Goal: Browse casually: Explore the website without a specific task or goal

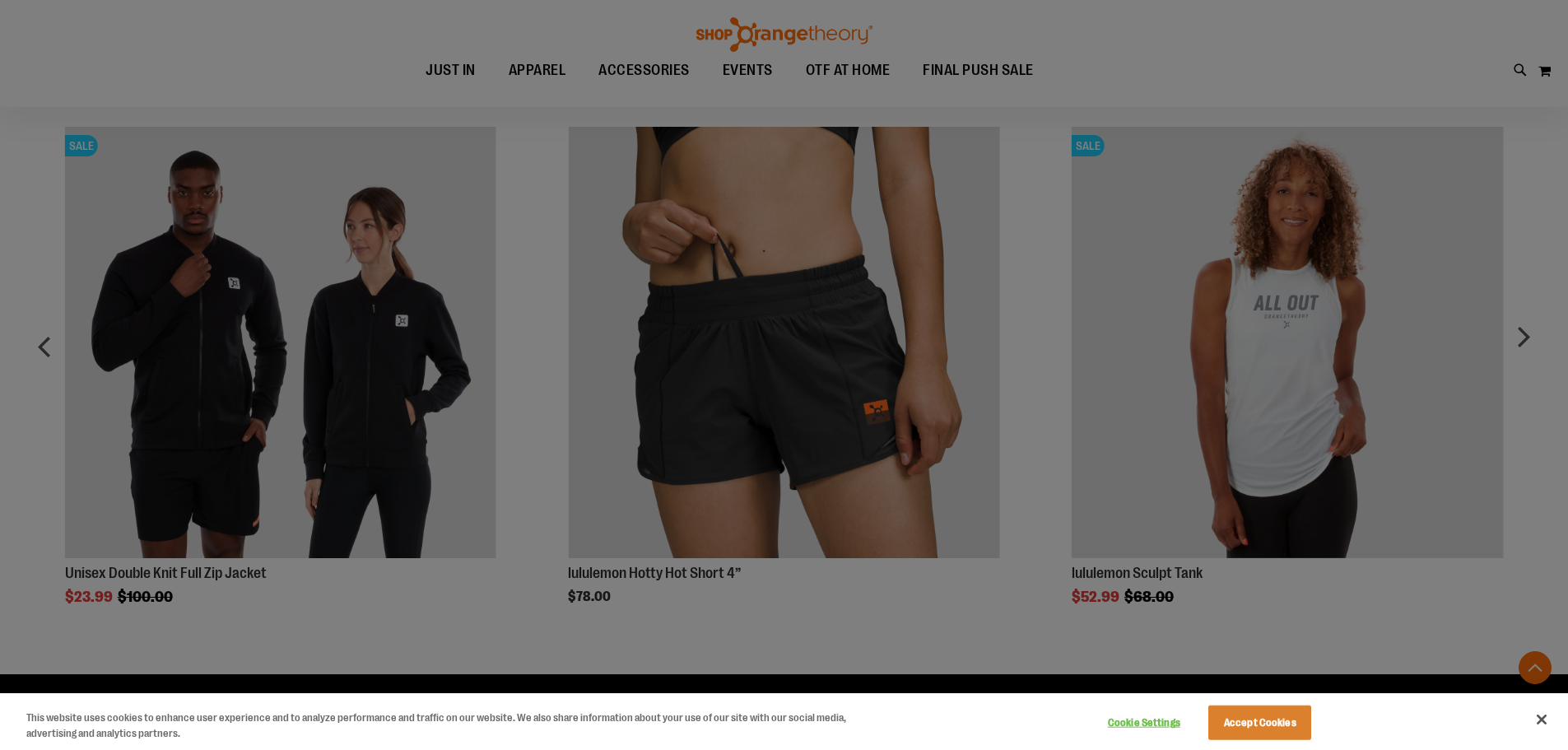
scroll to position [905, 0]
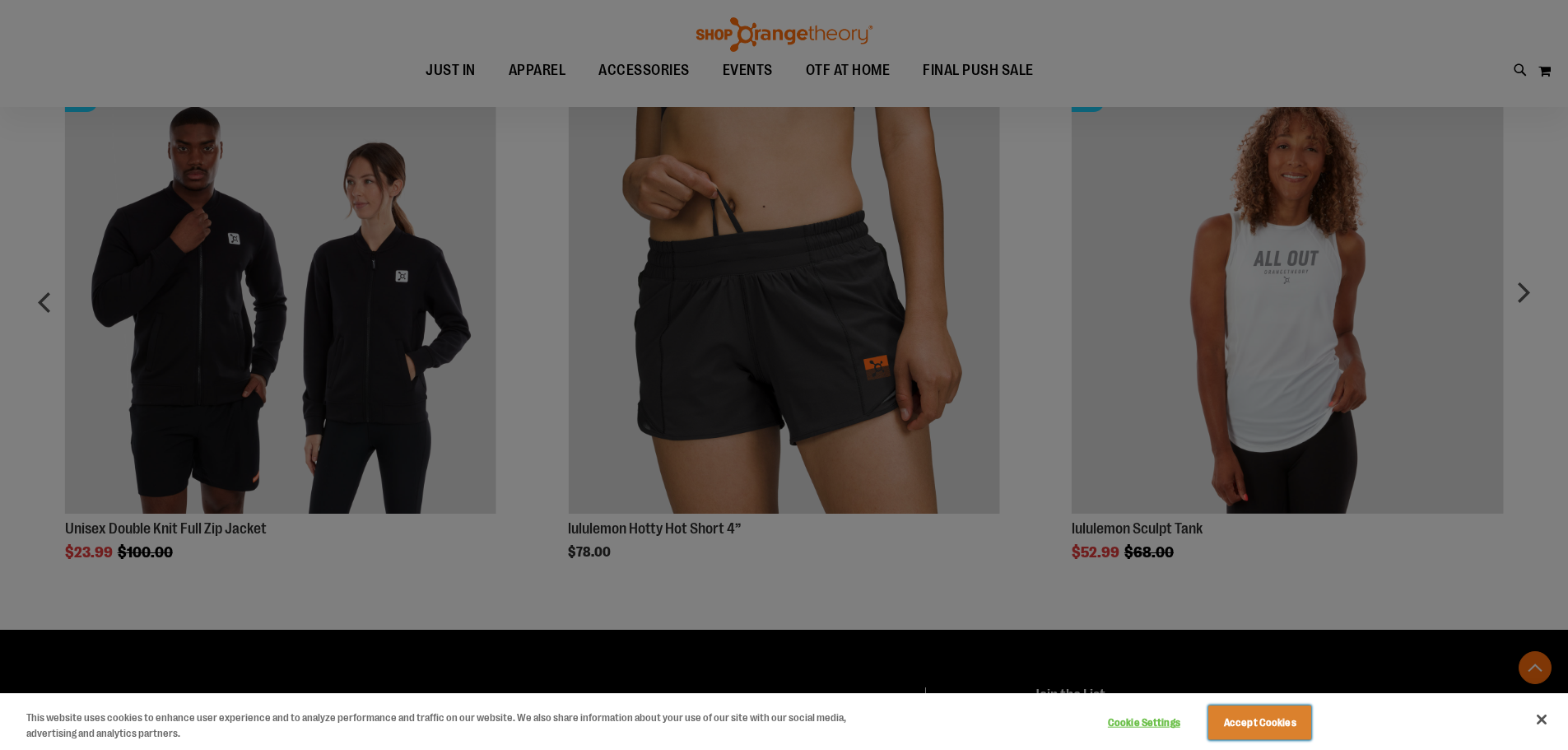
click at [1269, 718] on button "Accept Cookies" at bounding box center [1259, 722] width 103 height 34
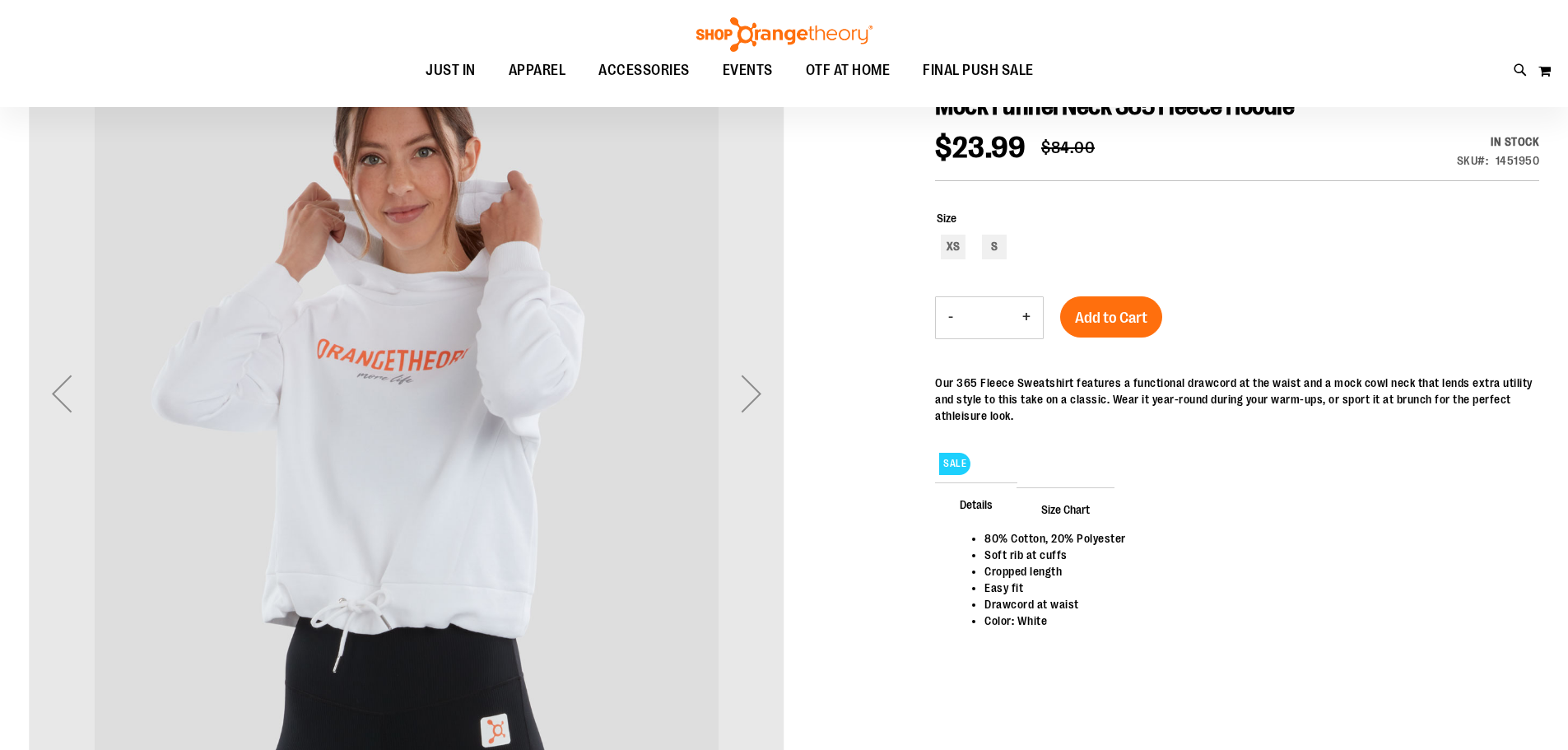
scroll to position [81, 0]
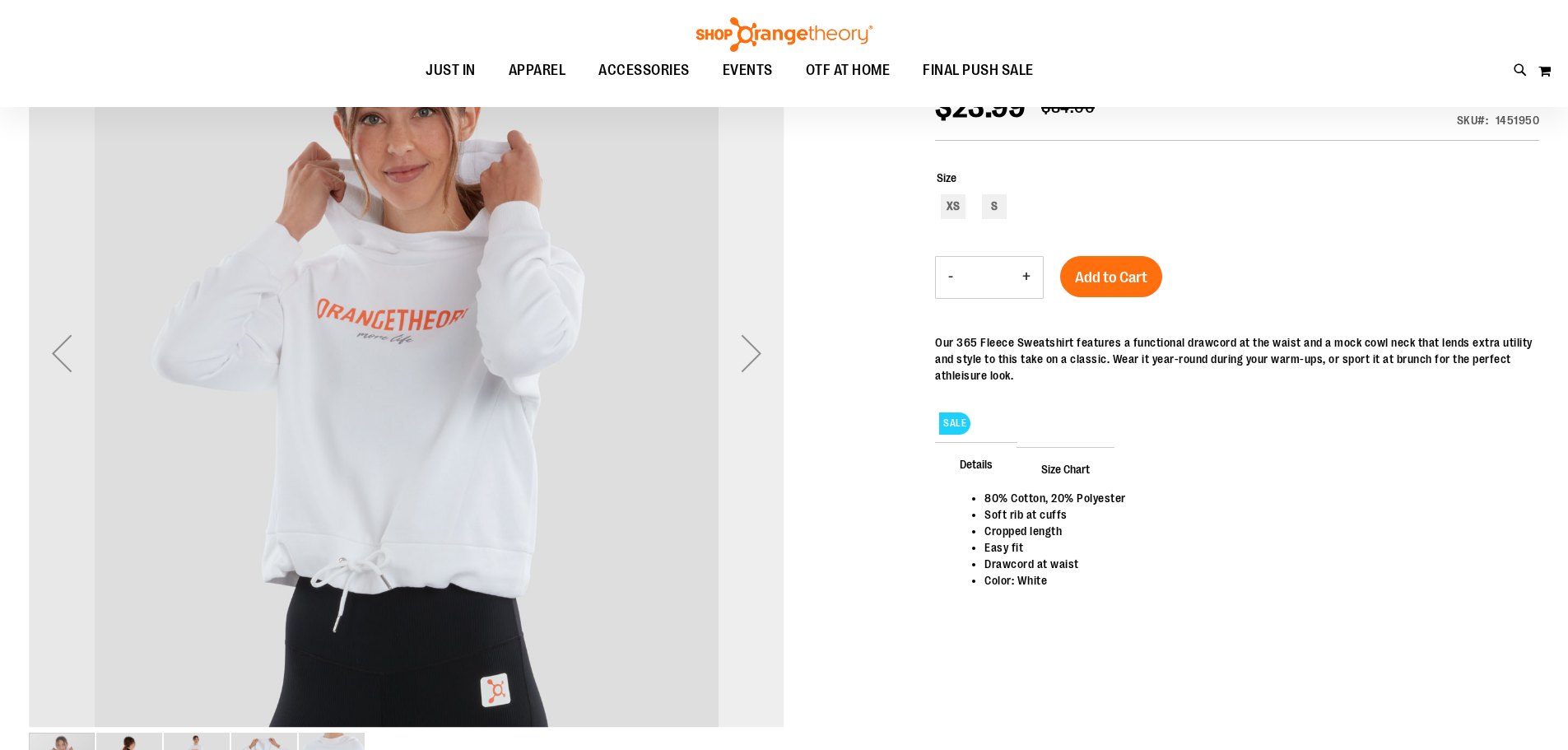
click at [754, 350] on div "Next" at bounding box center [751, 353] width 66 height 66
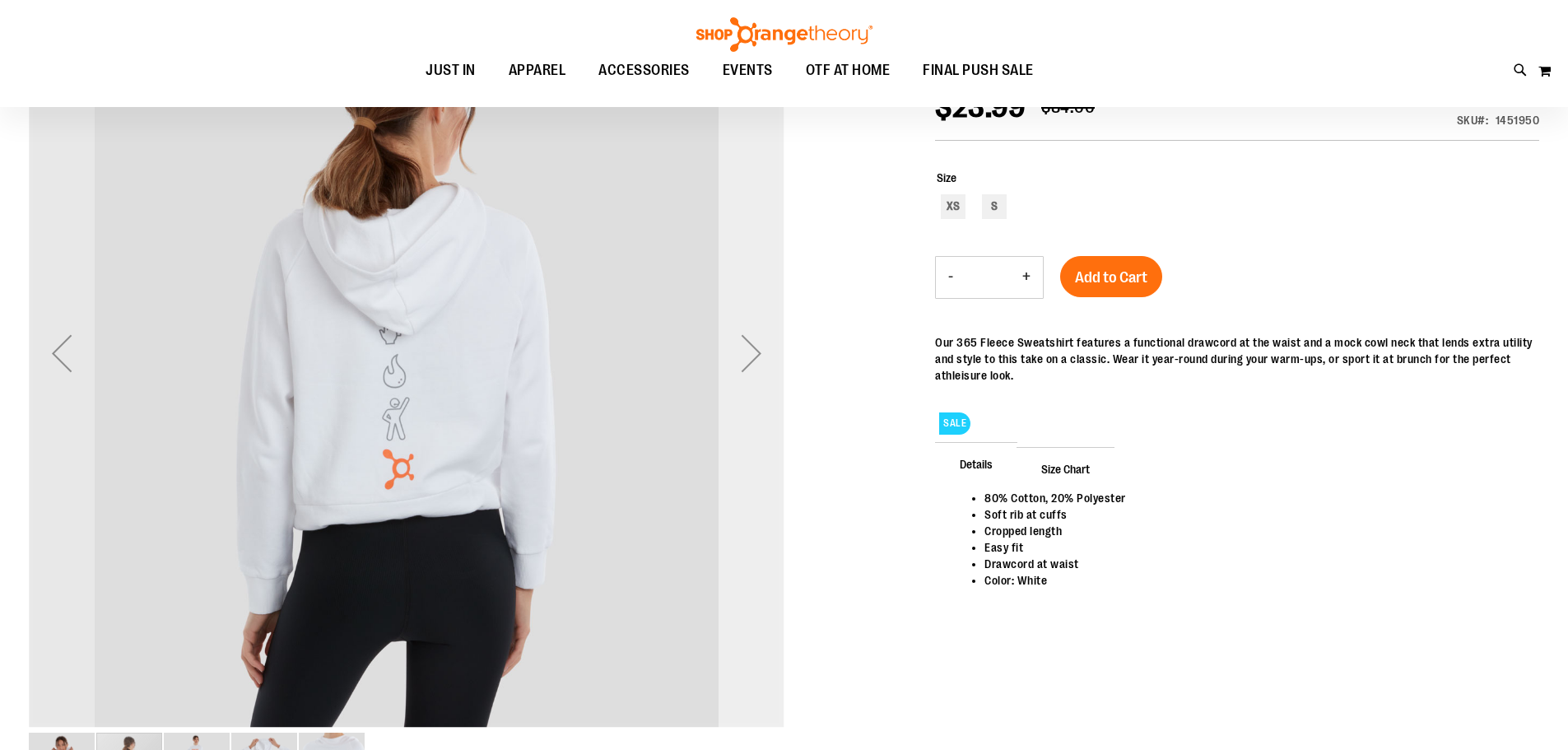
click at [753, 352] on div "Next" at bounding box center [751, 353] width 66 height 66
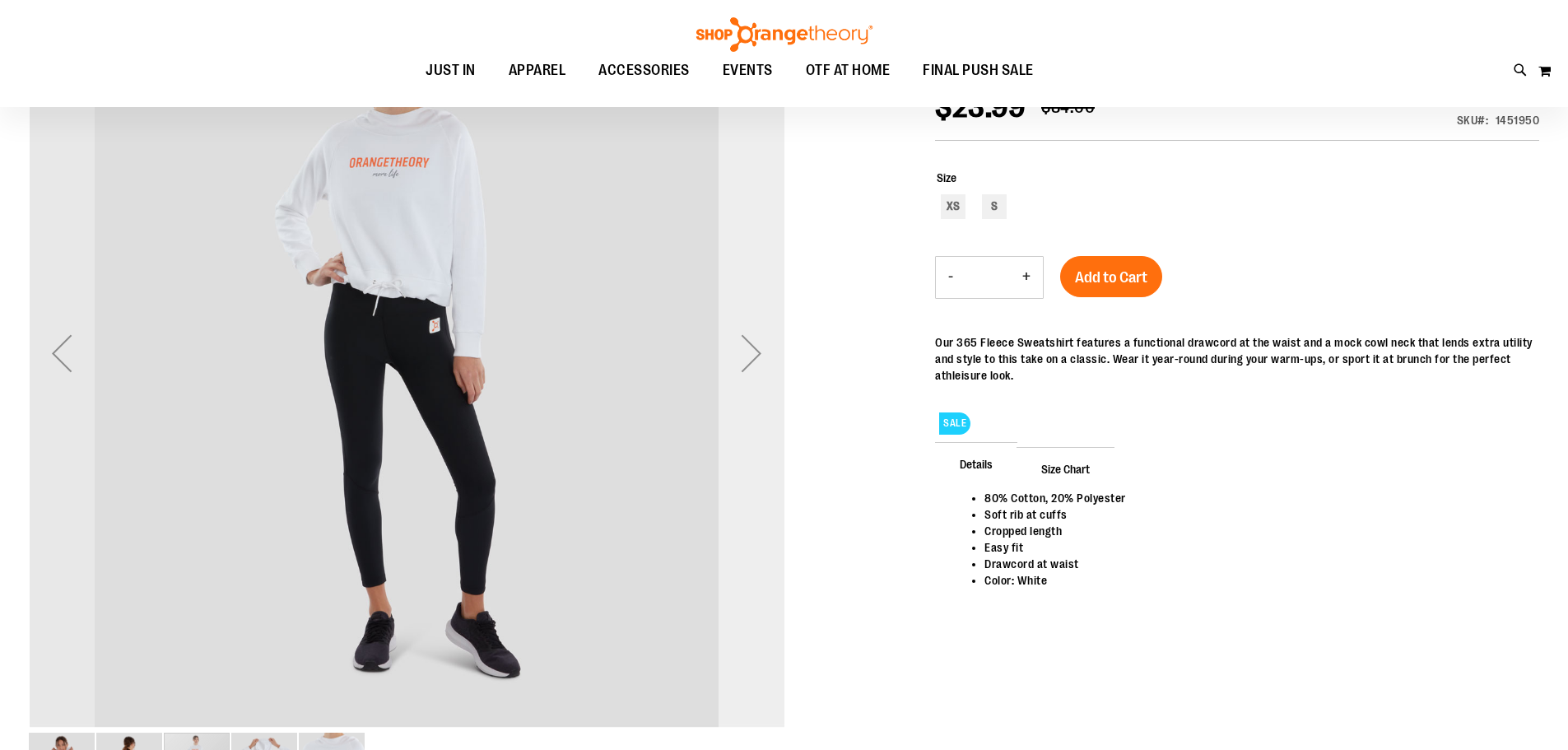
click at [753, 352] on div "Next" at bounding box center [751, 353] width 66 height 66
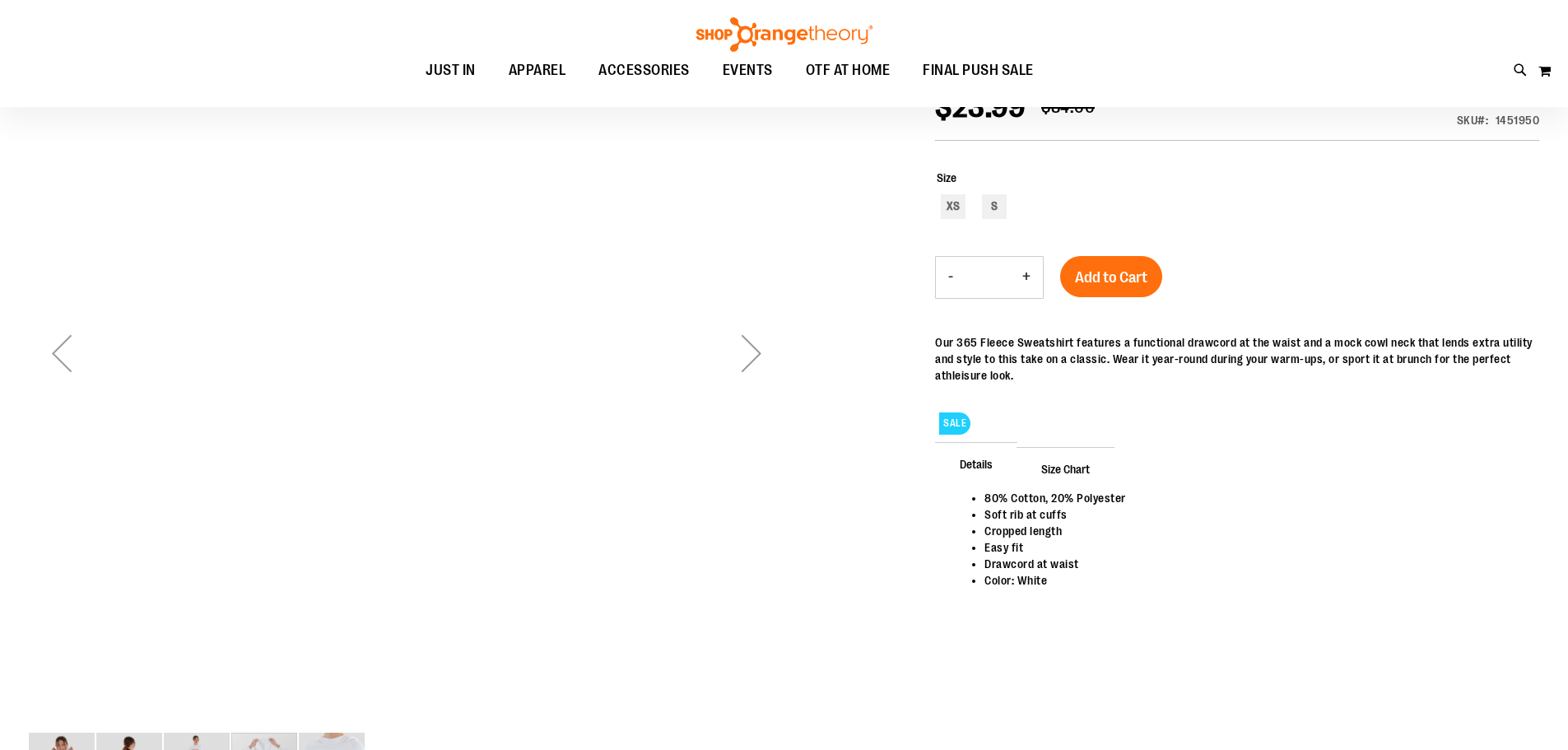
click at [753, 352] on div "Next" at bounding box center [751, 353] width 66 height 66
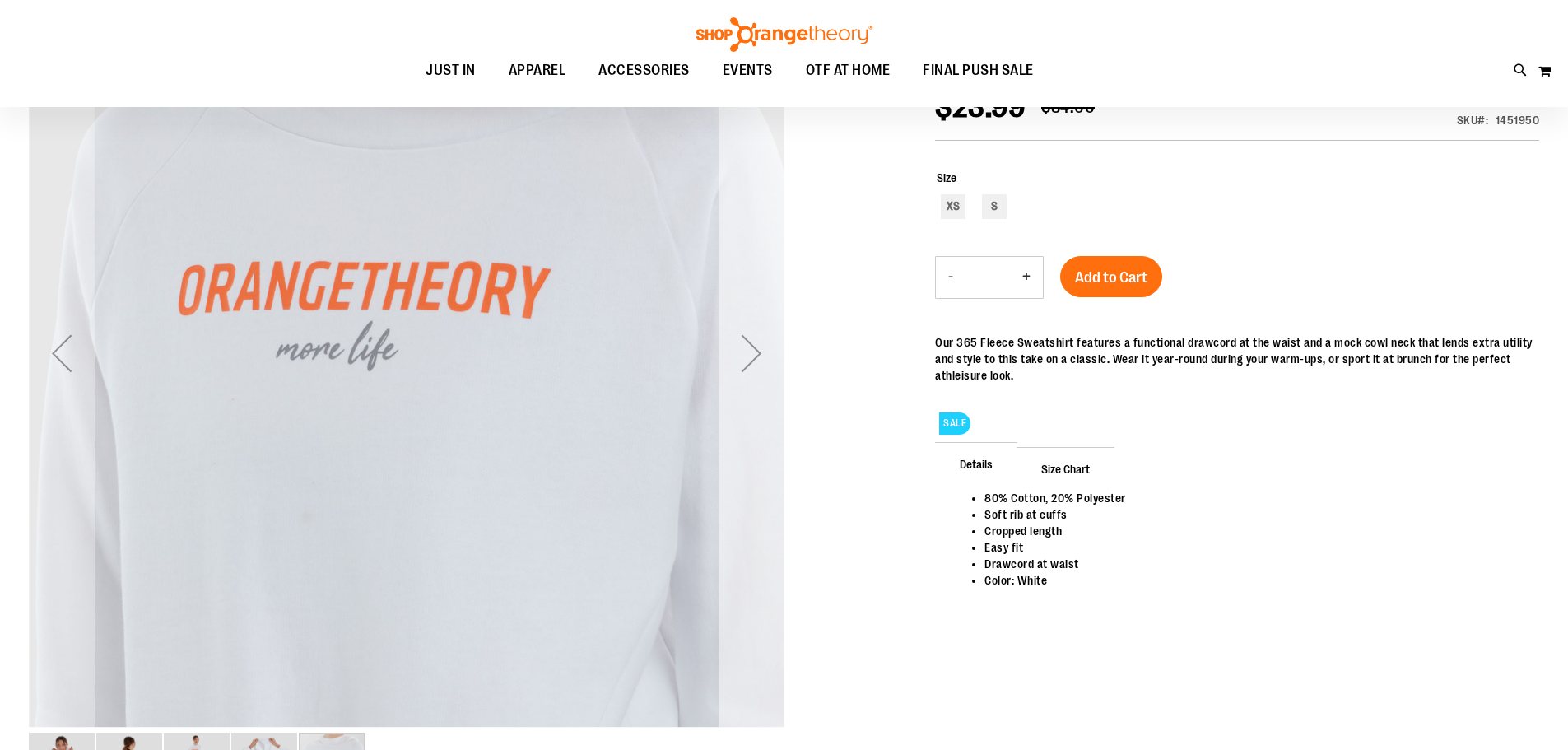
click at [753, 352] on div "Next" at bounding box center [751, 353] width 66 height 66
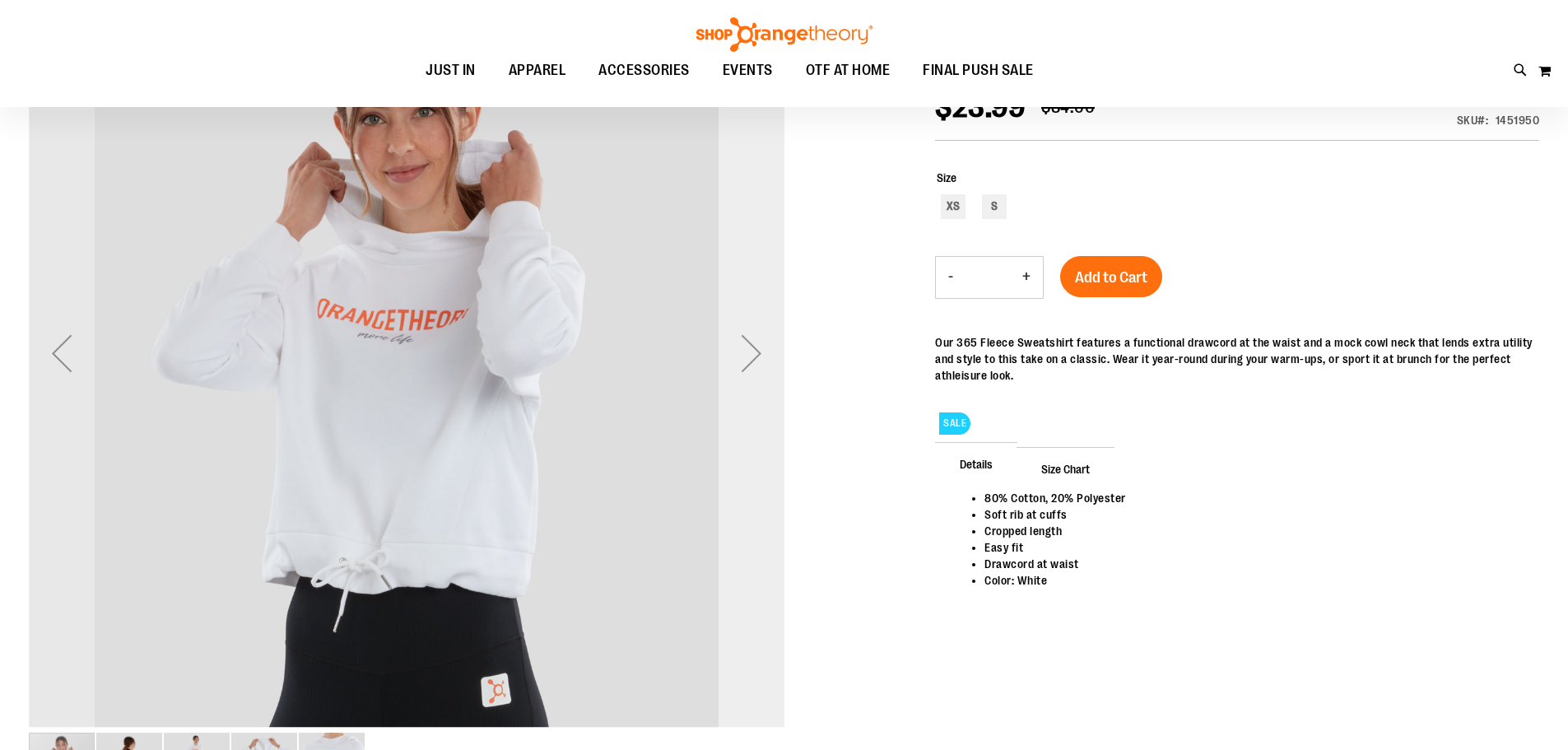
click at [753, 352] on div "Next" at bounding box center [751, 353] width 66 height 66
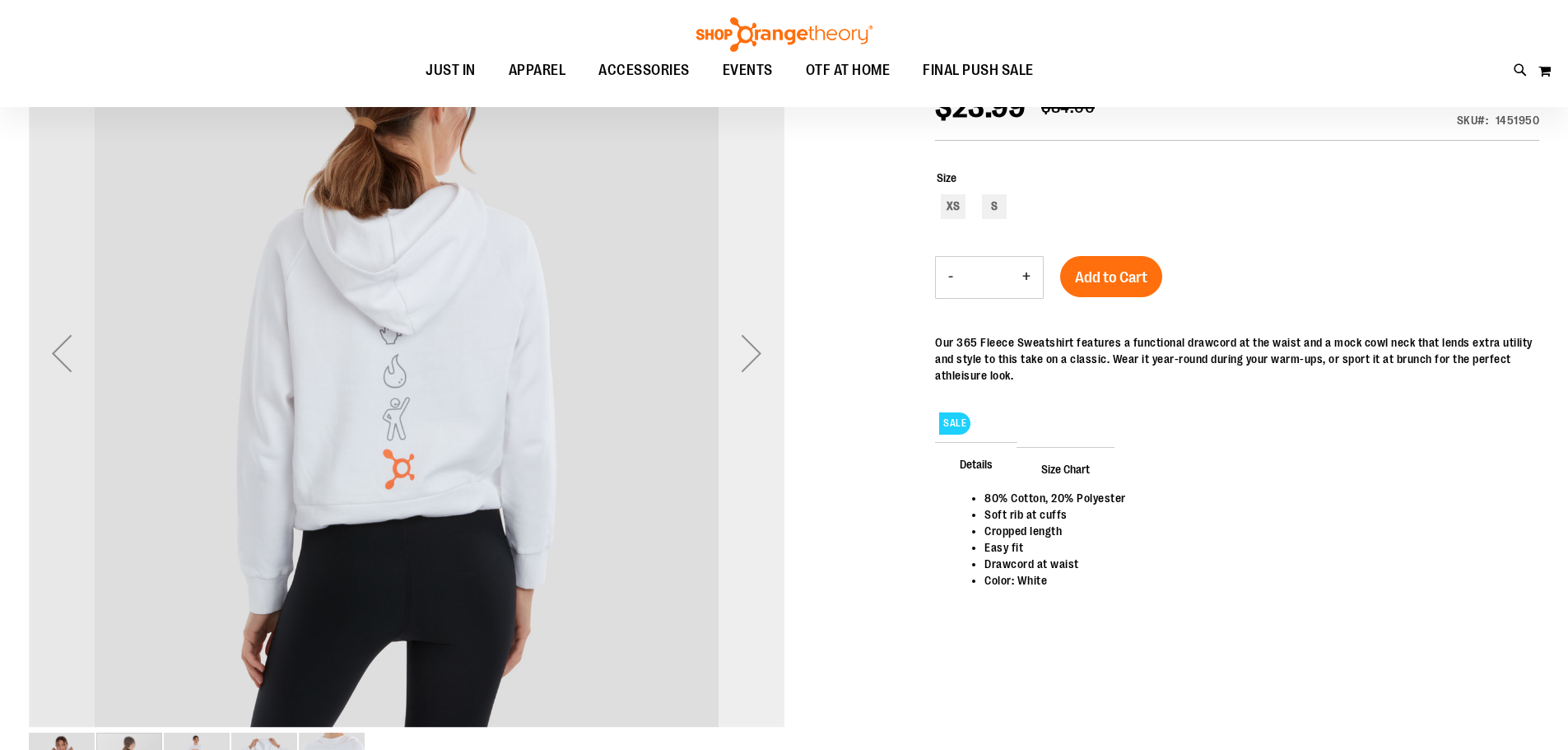
click at [753, 352] on div "Next" at bounding box center [751, 353] width 66 height 66
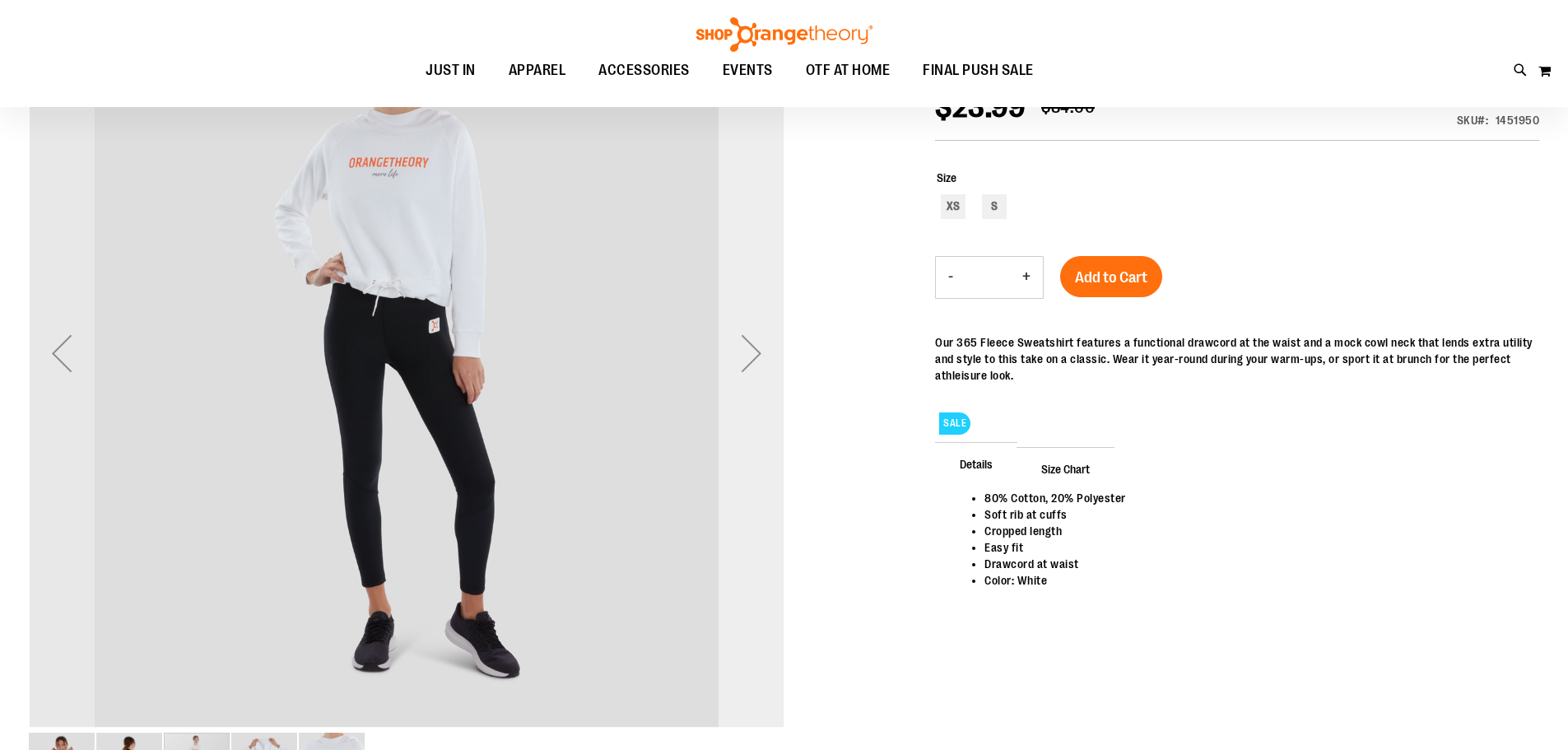
click at [753, 352] on div "Next" at bounding box center [751, 353] width 66 height 66
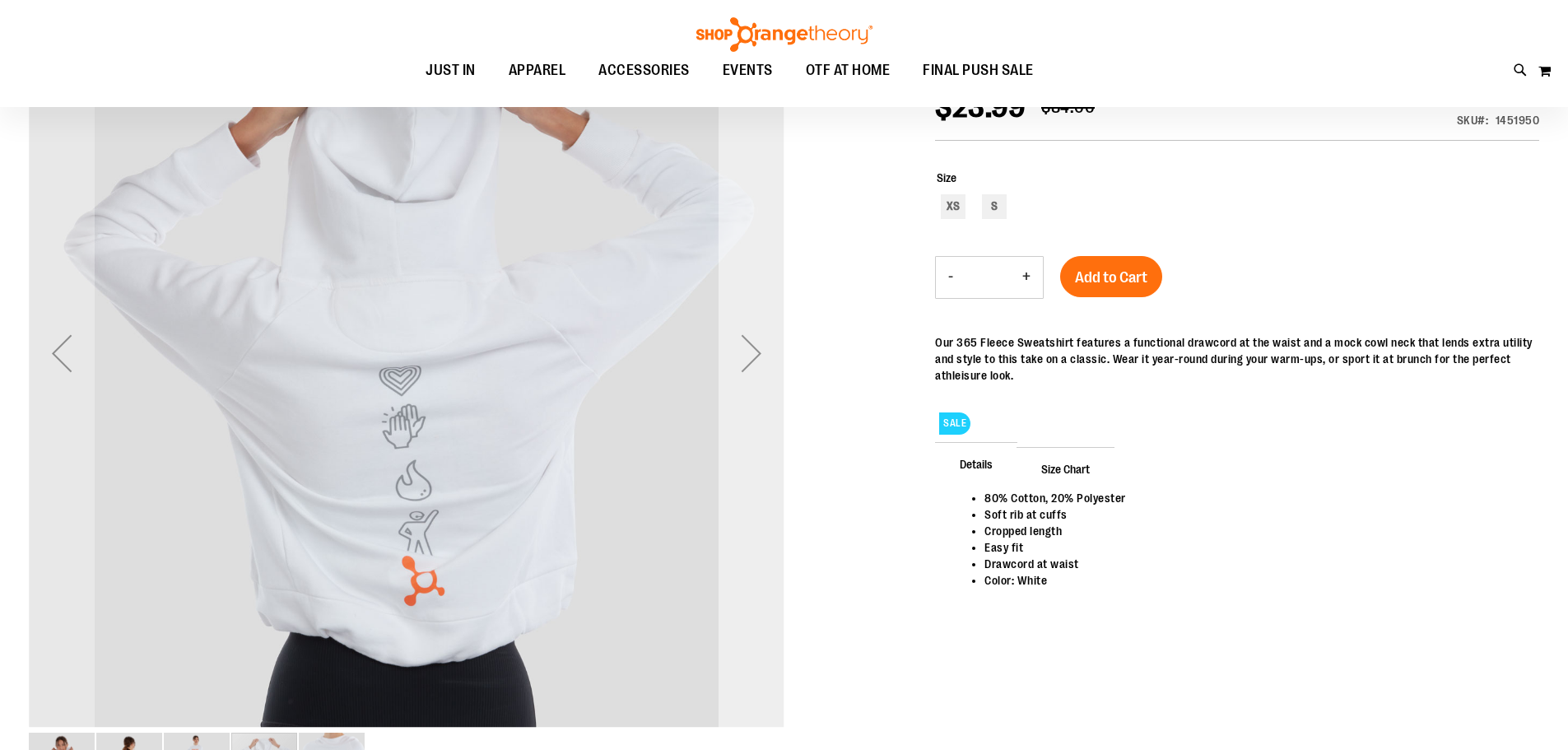
click at [753, 352] on div "Next" at bounding box center [751, 353] width 66 height 66
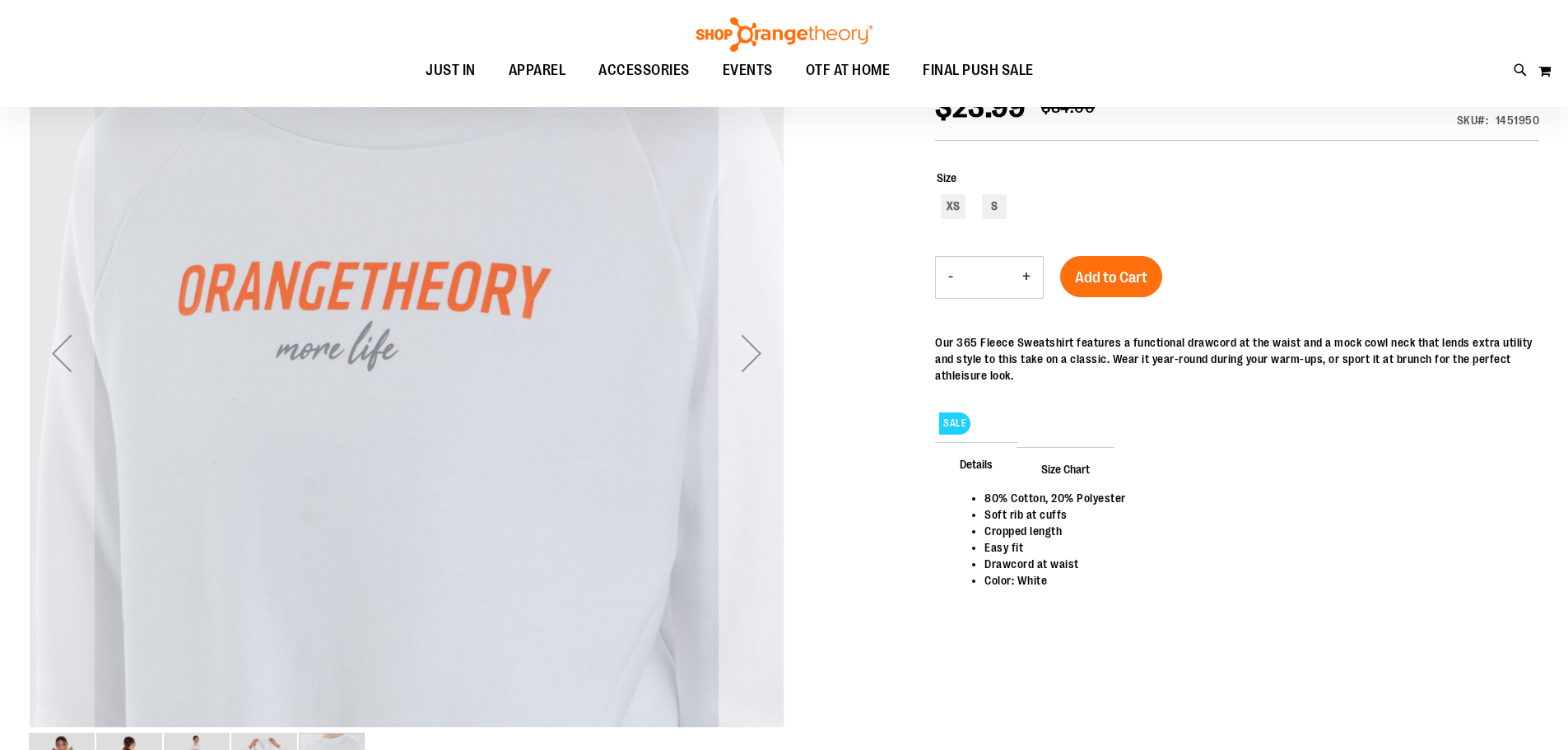
click at [753, 352] on div "Next" at bounding box center [751, 353] width 66 height 66
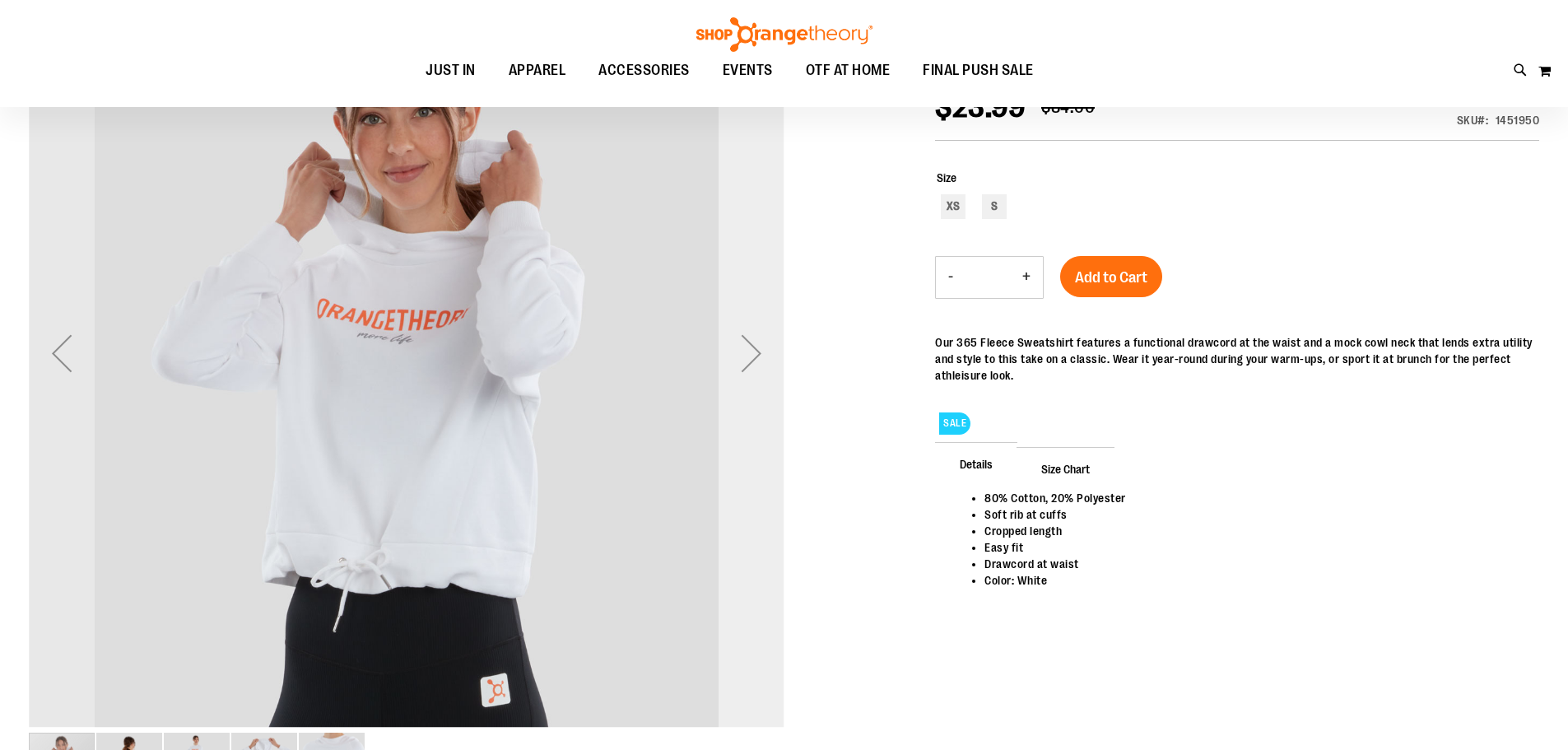
click at [753, 352] on div "Next" at bounding box center [751, 353] width 66 height 66
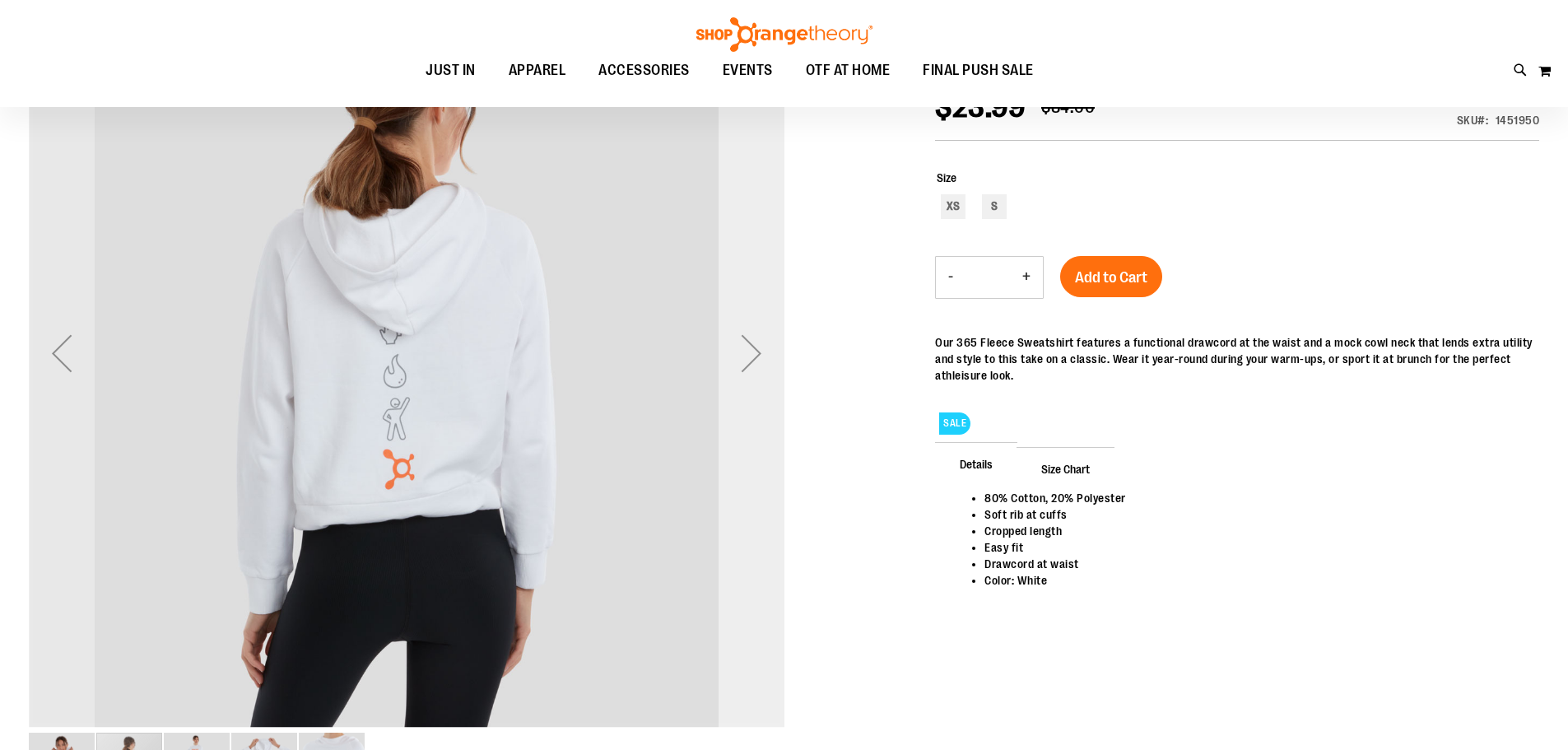
click at [753, 352] on div "Next" at bounding box center [751, 353] width 66 height 66
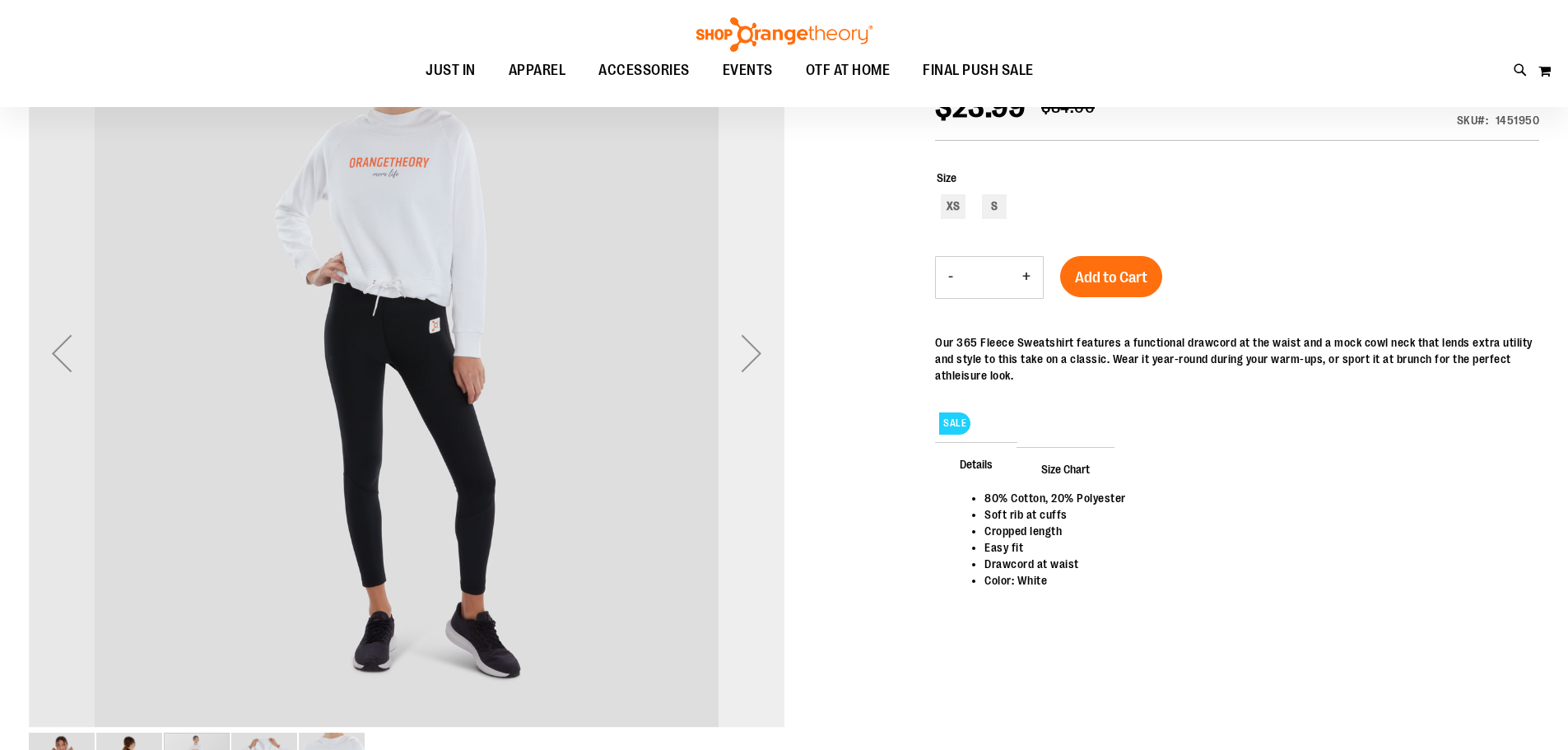
click at [753, 352] on div "Next" at bounding box center [751, 353] width 66 height 66
